Goal: Check status

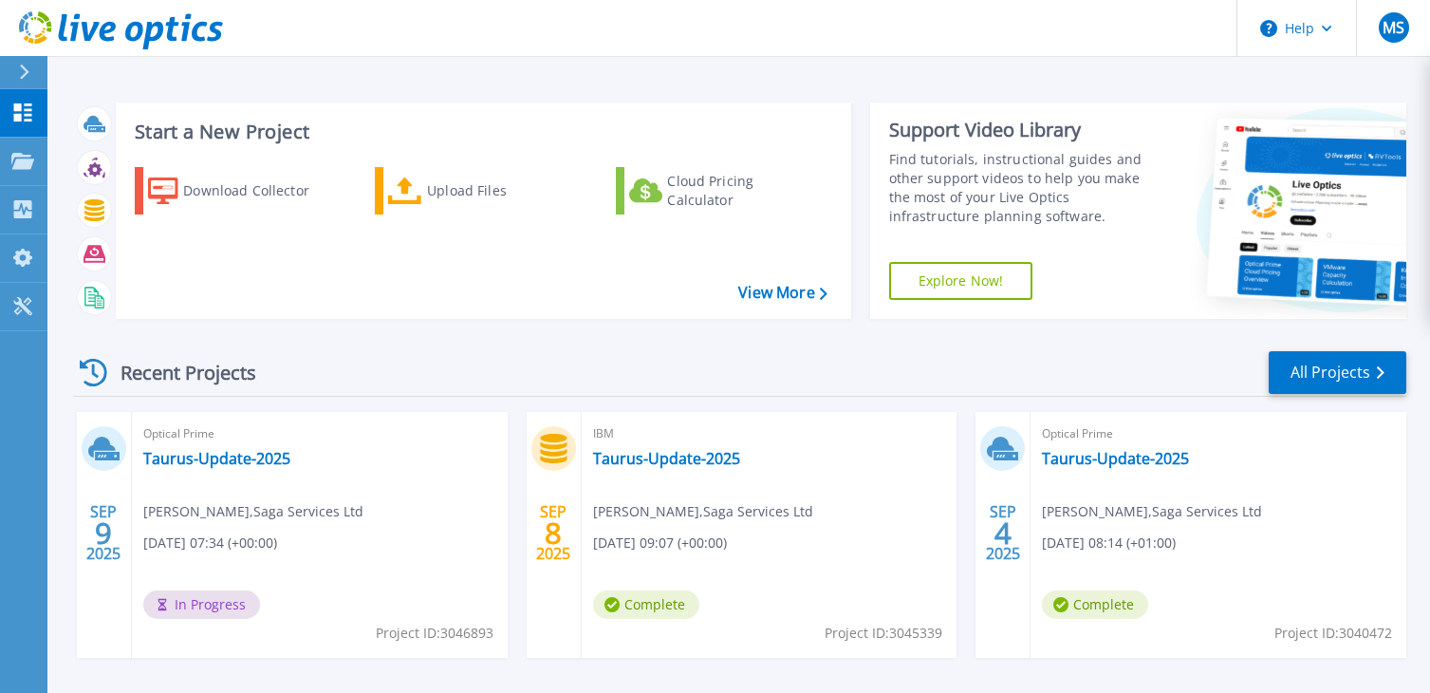
scroll to position [190, 0]
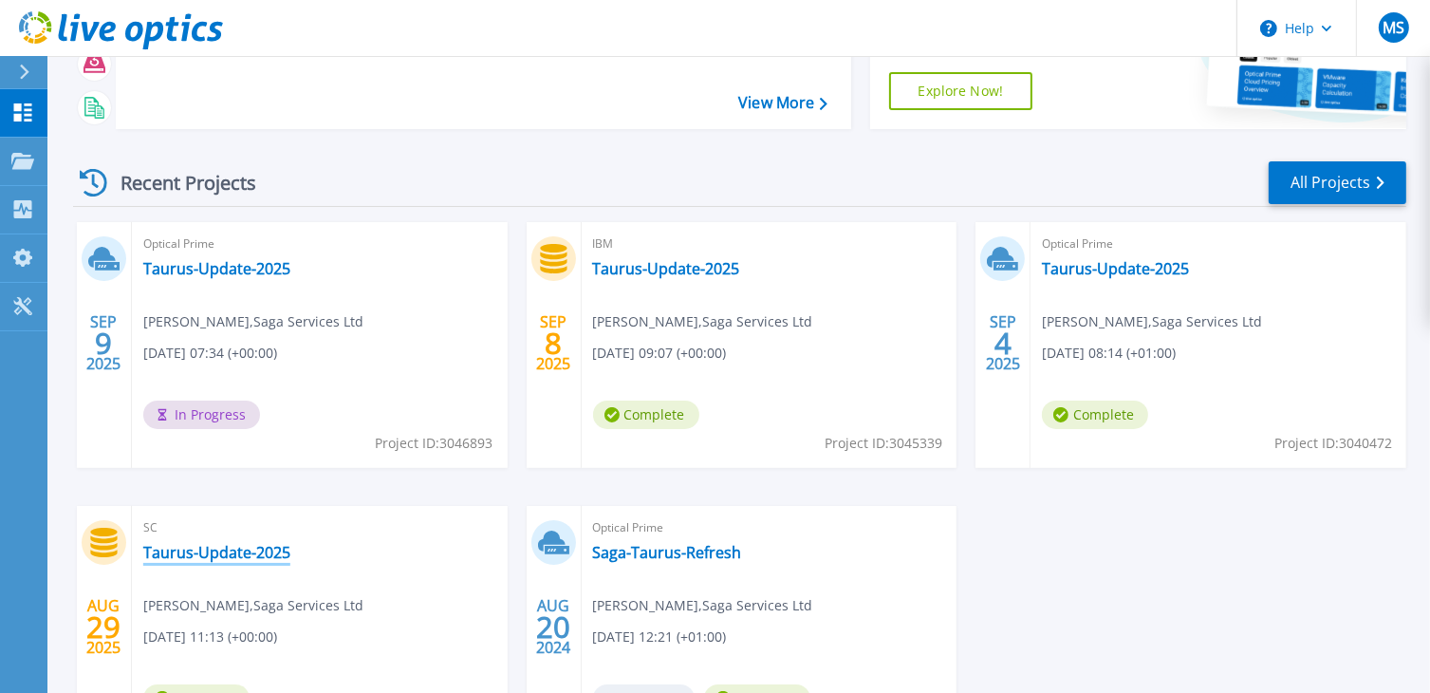
click at [240, 552] on link "Taurus-Update-2025" at bounding box center [216, 552] width 147 height 19
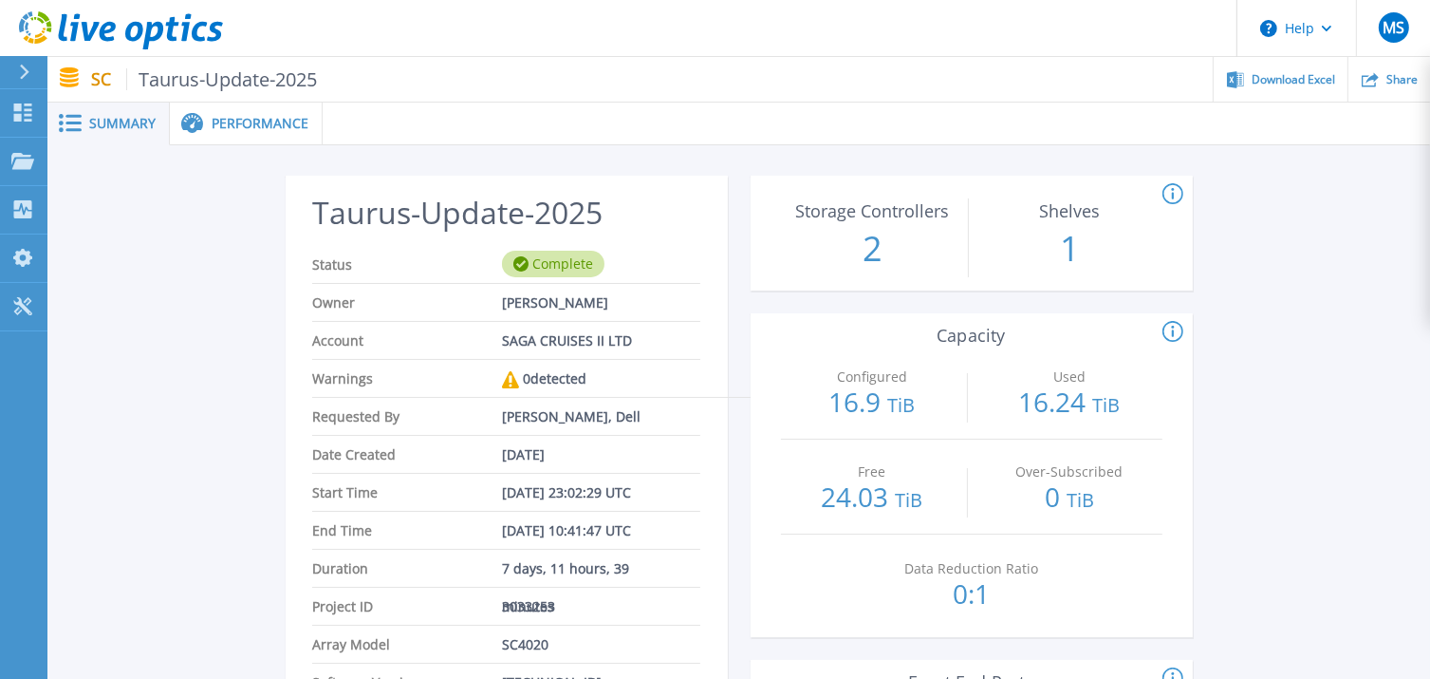
click at [242, 129] on span "Performance" at bounding box center [260, 123] width 97 height 13
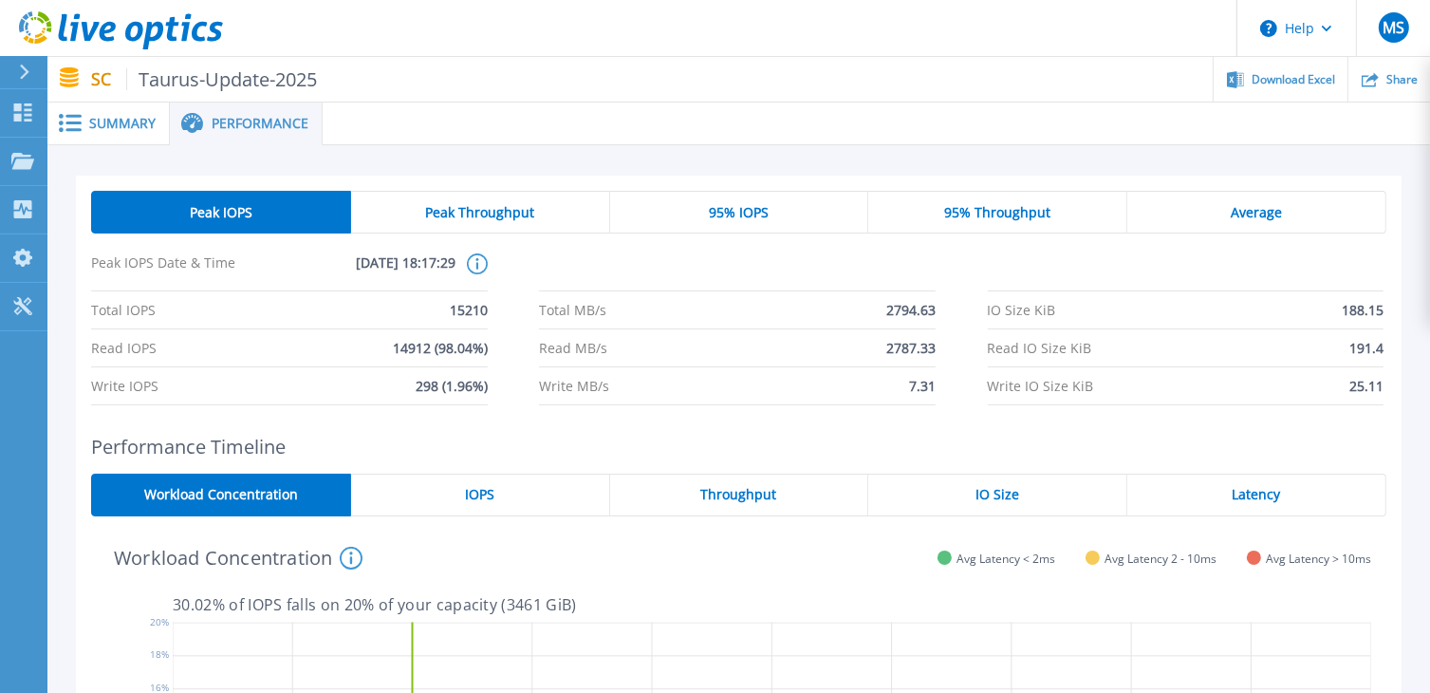
click at [22, 73] on icon at bounding box center [24, 72] width 10 height 15
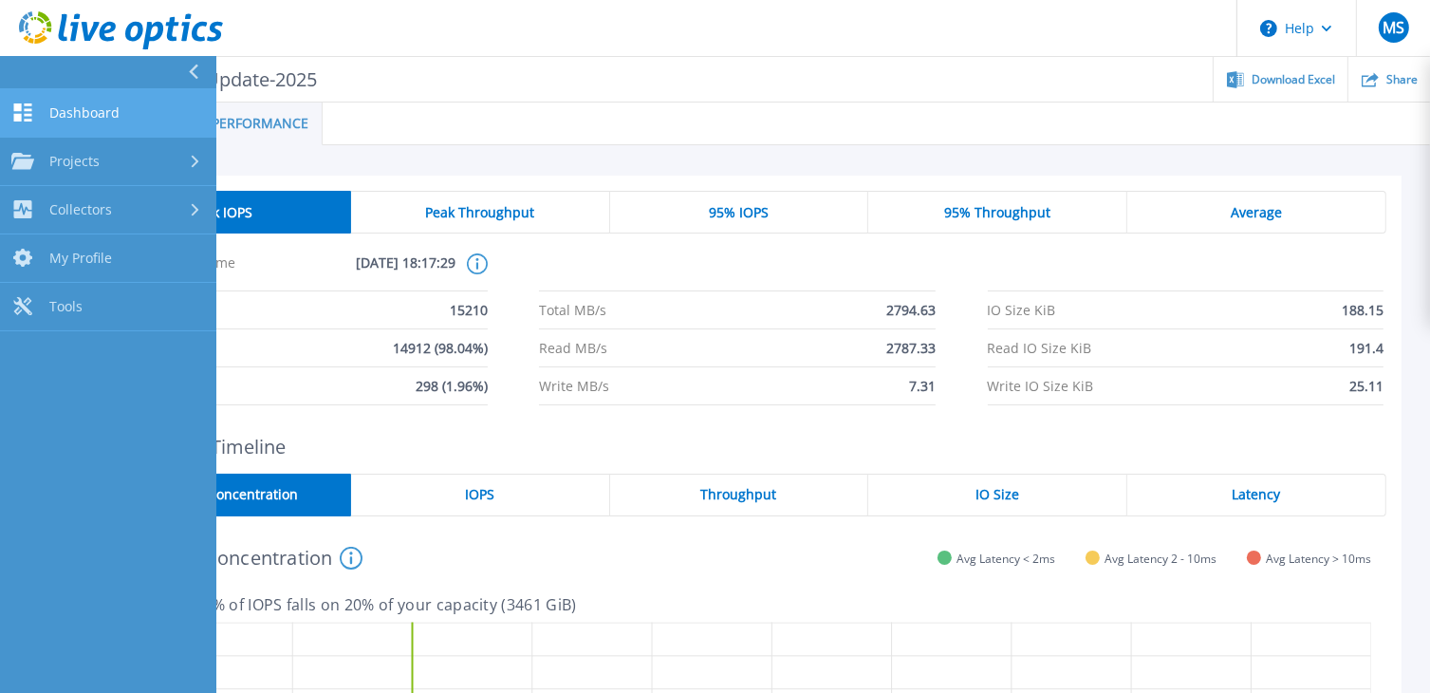
click at [58, 103] on link "Dashboard Dashboard" at bounding box center [108, 113] width 216 height 48
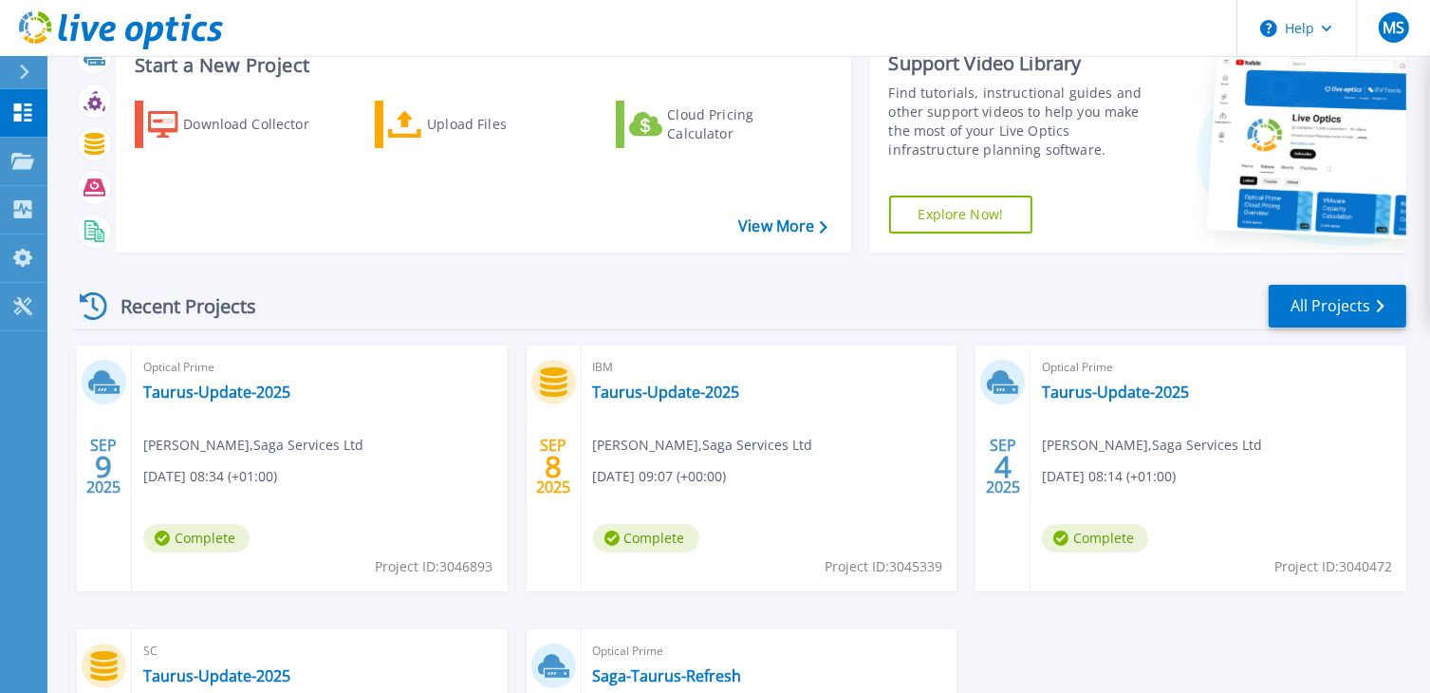
scroll to position [95, 0]
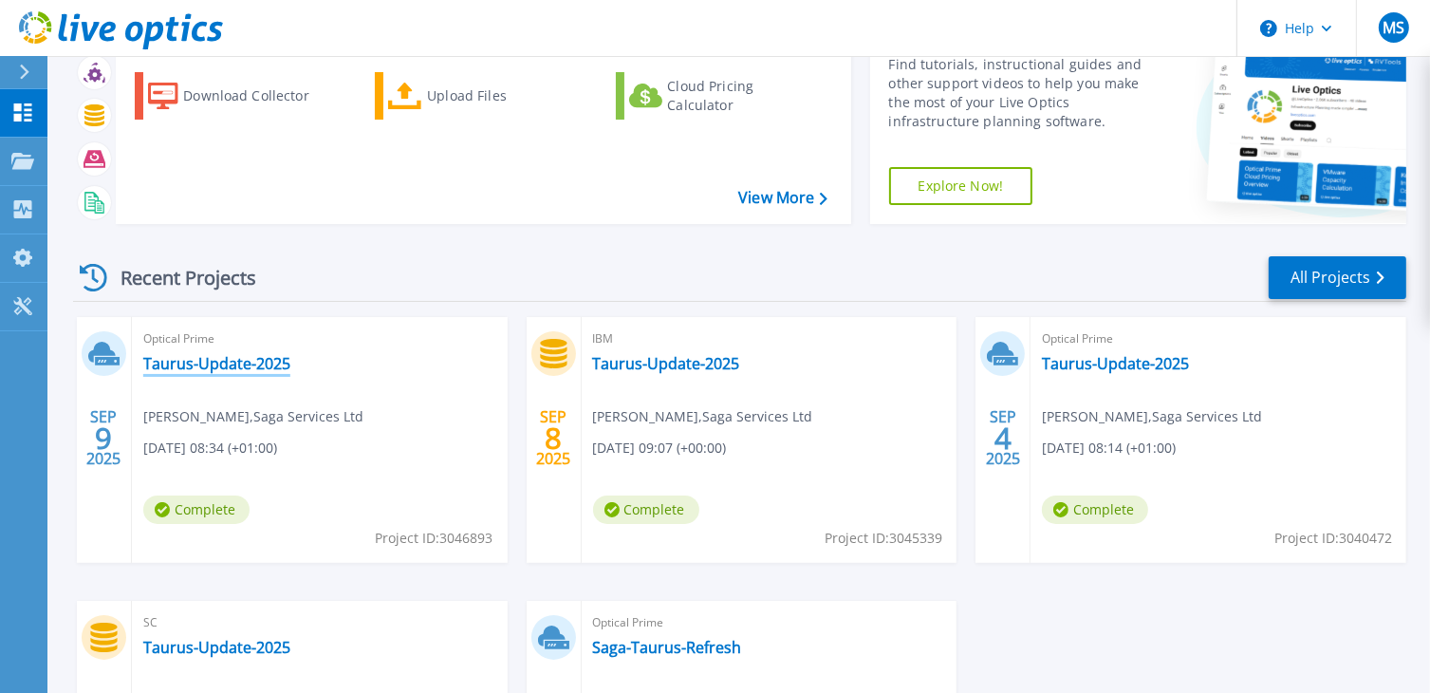
click at [215, 366] on link "Taurus-Update-2025" at bounding box center [216, 363] width 147 height 19
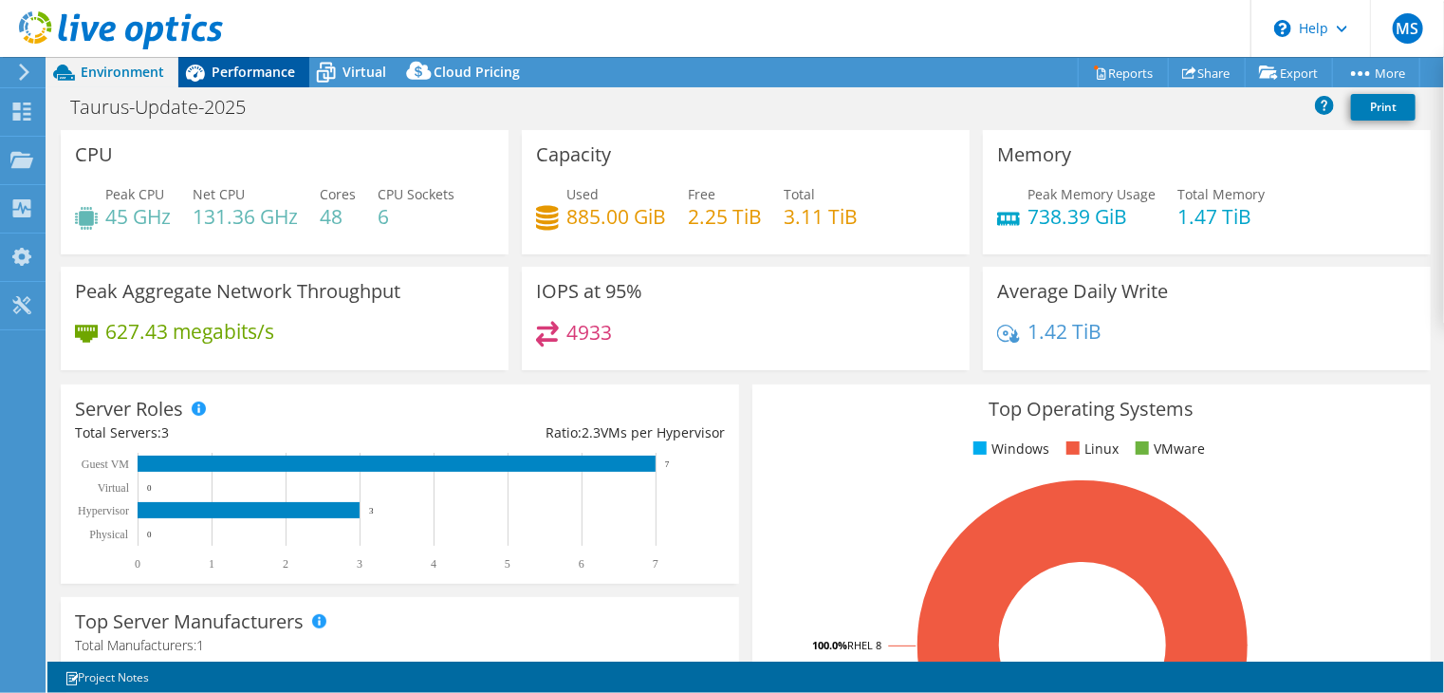
click at [224, 83] on div "Performance" at bounding box center [243, 72] width 131 height 30
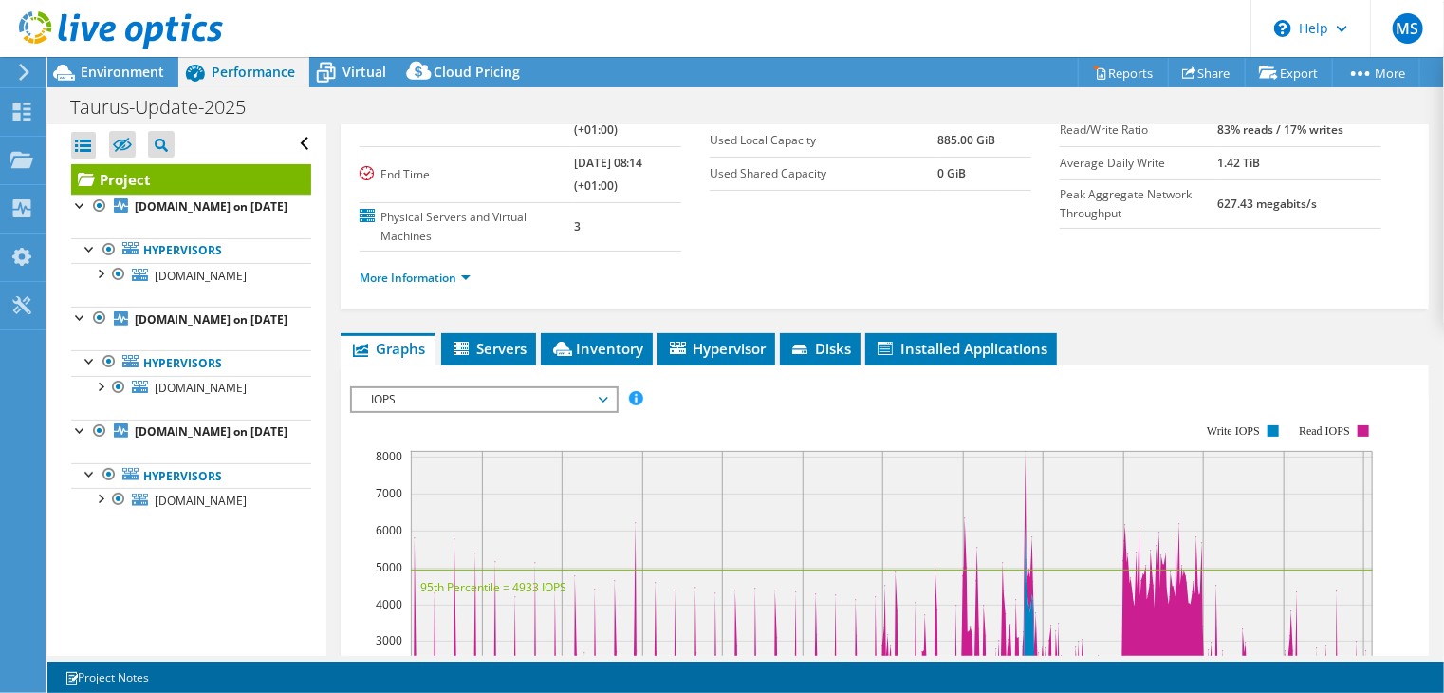
scroll to position [569, 0]
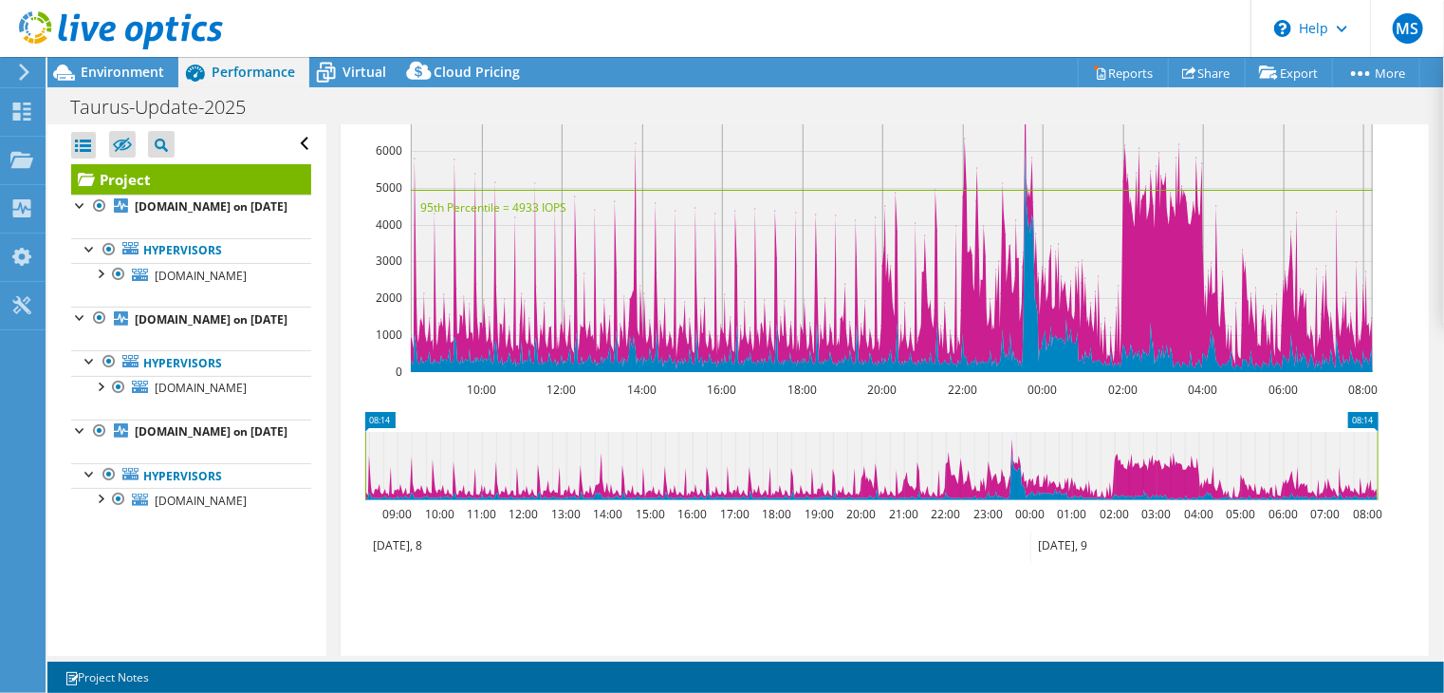
click at [284, 638] on div "Open All Close All Hide Excluded Nodes Project Tree Filter" at bounding box center [186, 389] width 278 height 531
